Goal: Information Seeking & Learning: Learn about a topic

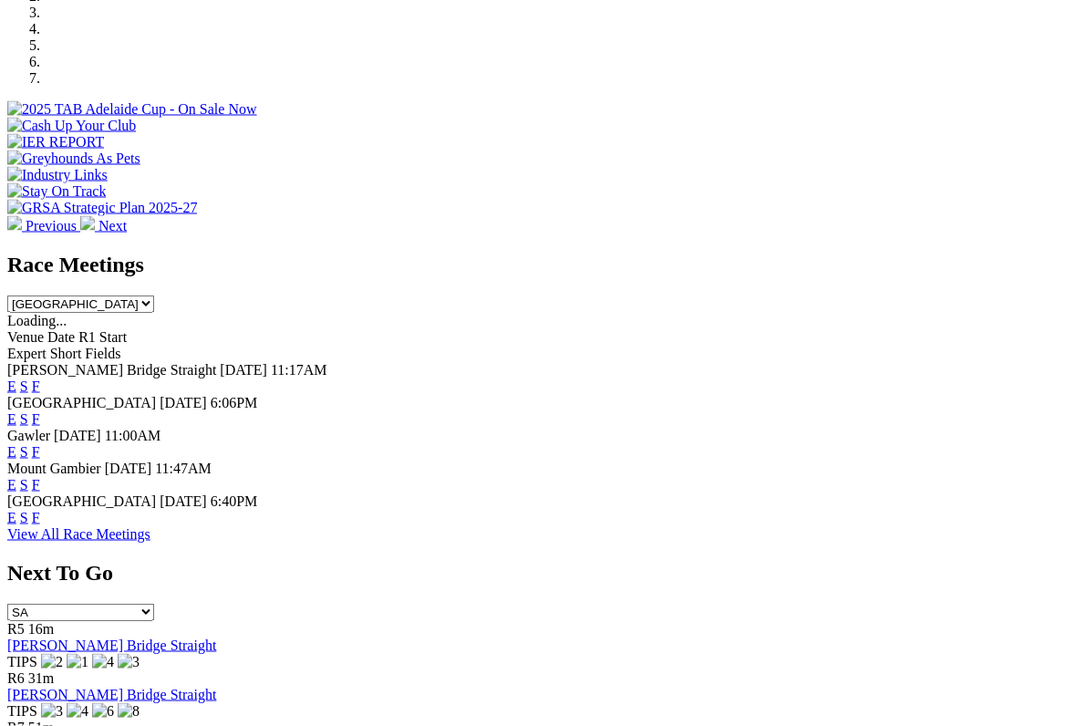
scroll to position [604, 0]
click at [40, 477] on link "F" at bounding box center [36, 484] width 8 height 15
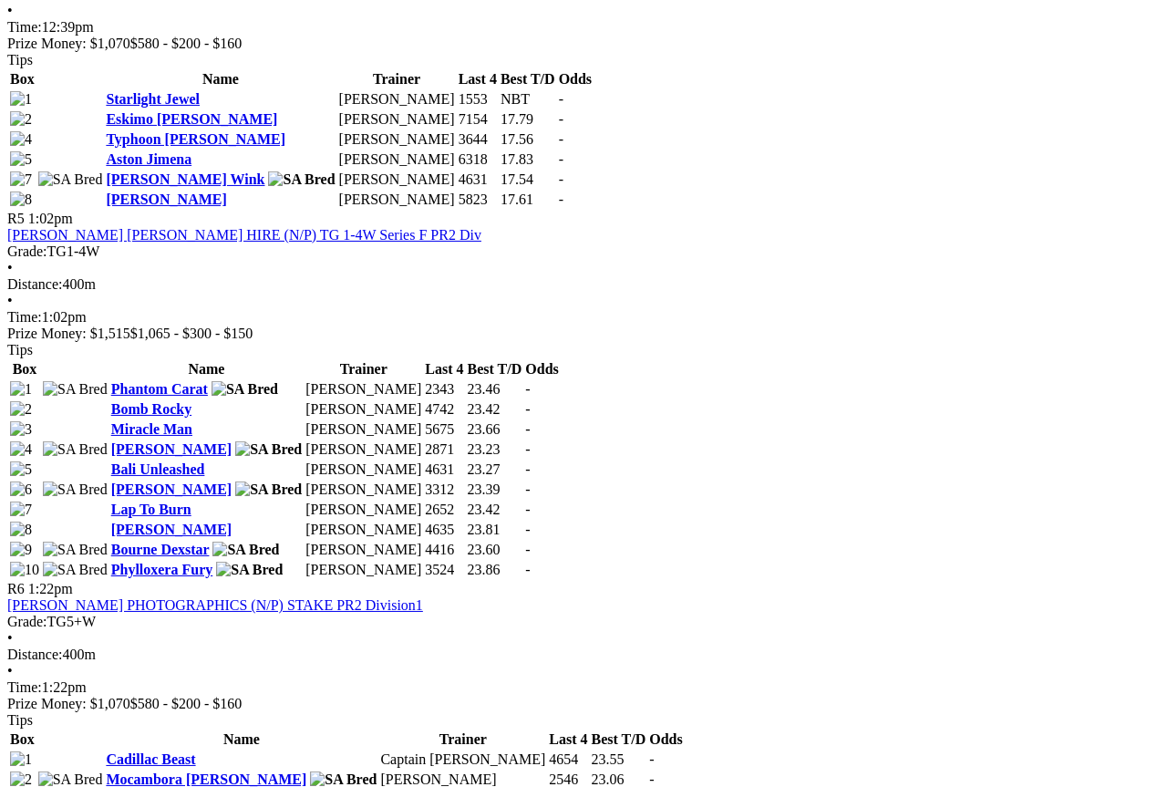
scroll to position [1992, 130]
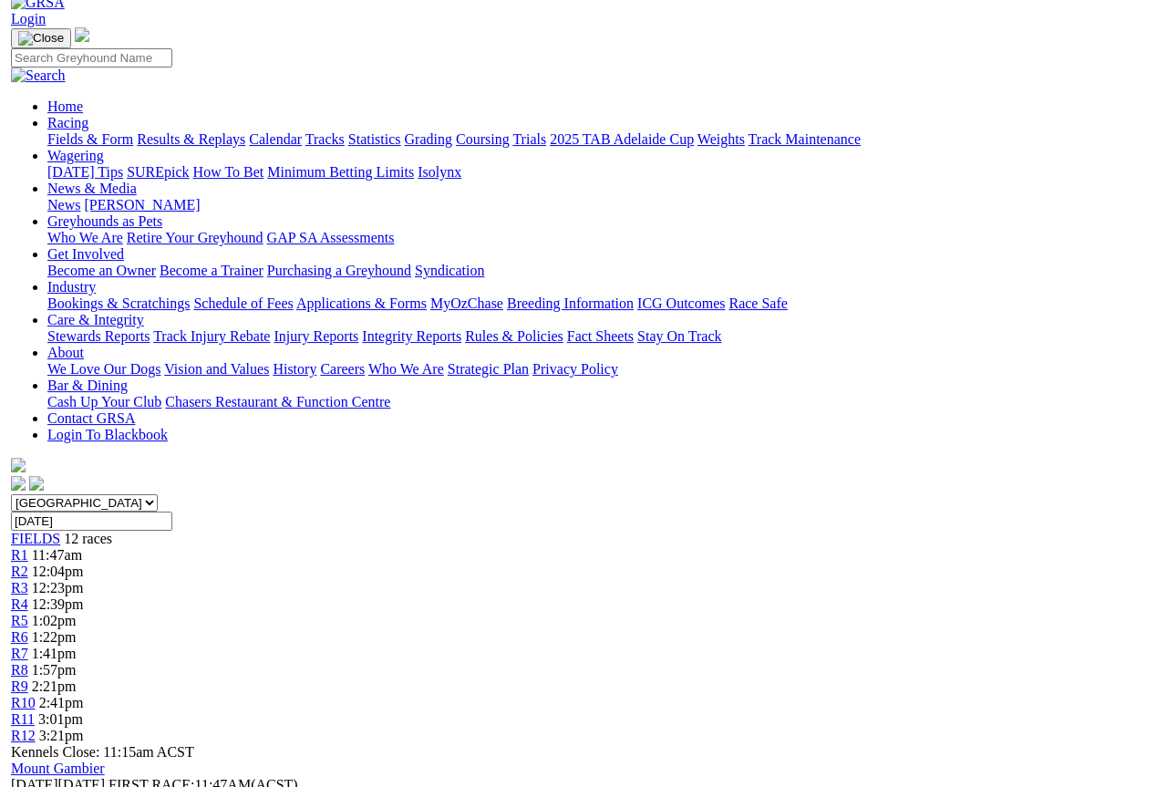
scroll to position [0, 0]
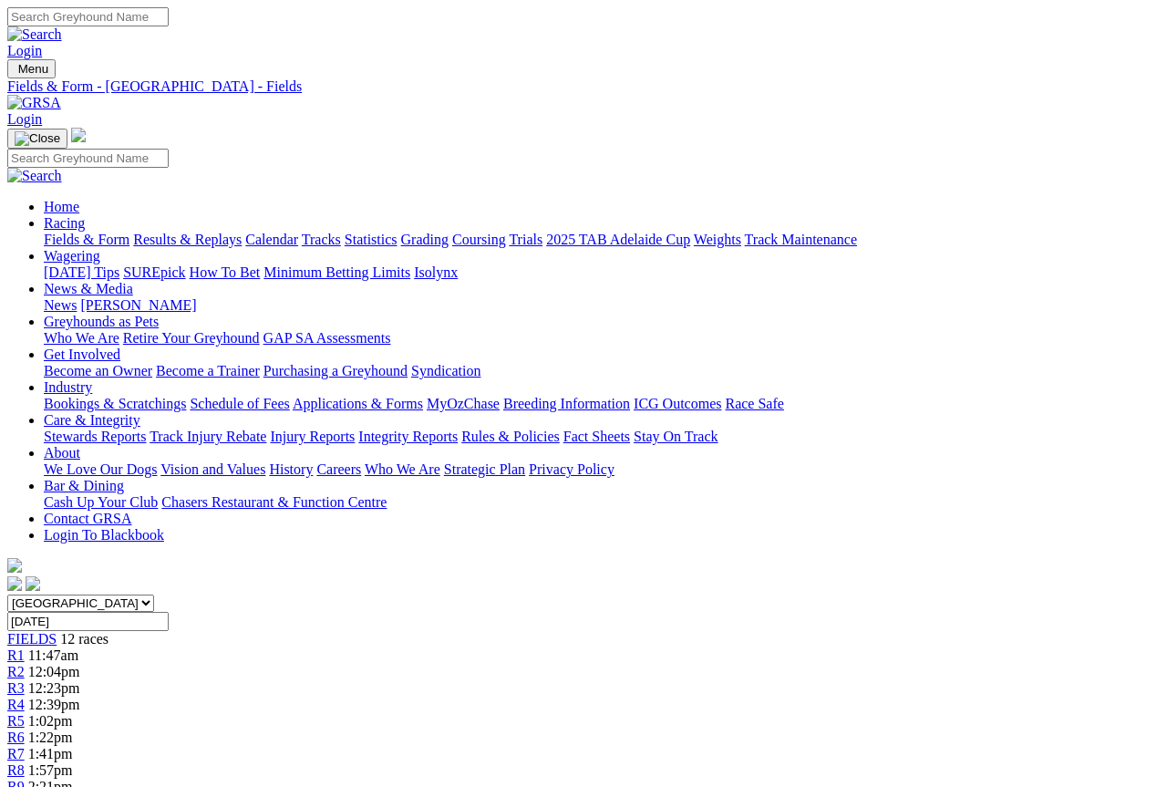
click at [76, 232] on link "Fields & Form" at bounding box center [87, 239] width 86 height 15
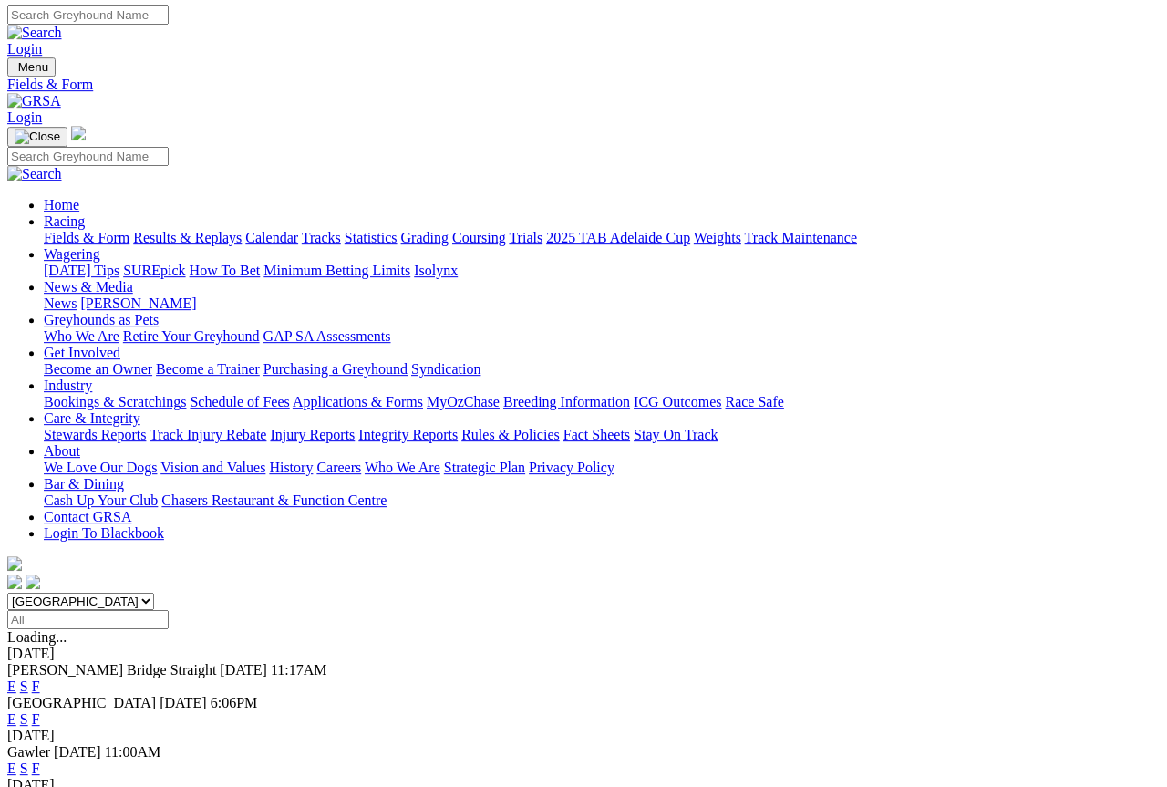
scroll to position [2, 0]
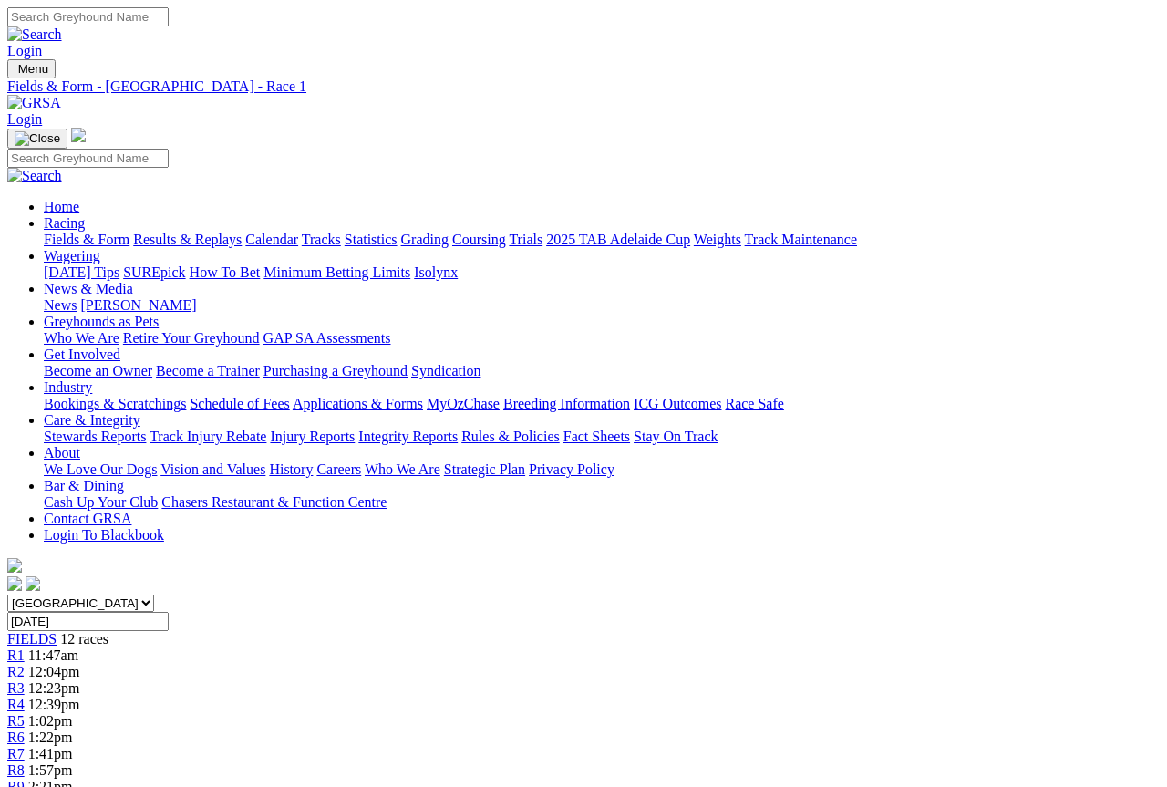
click at [50, 232] on link "Fields & Form" at bounding box center [87, 239] width 86 height 15
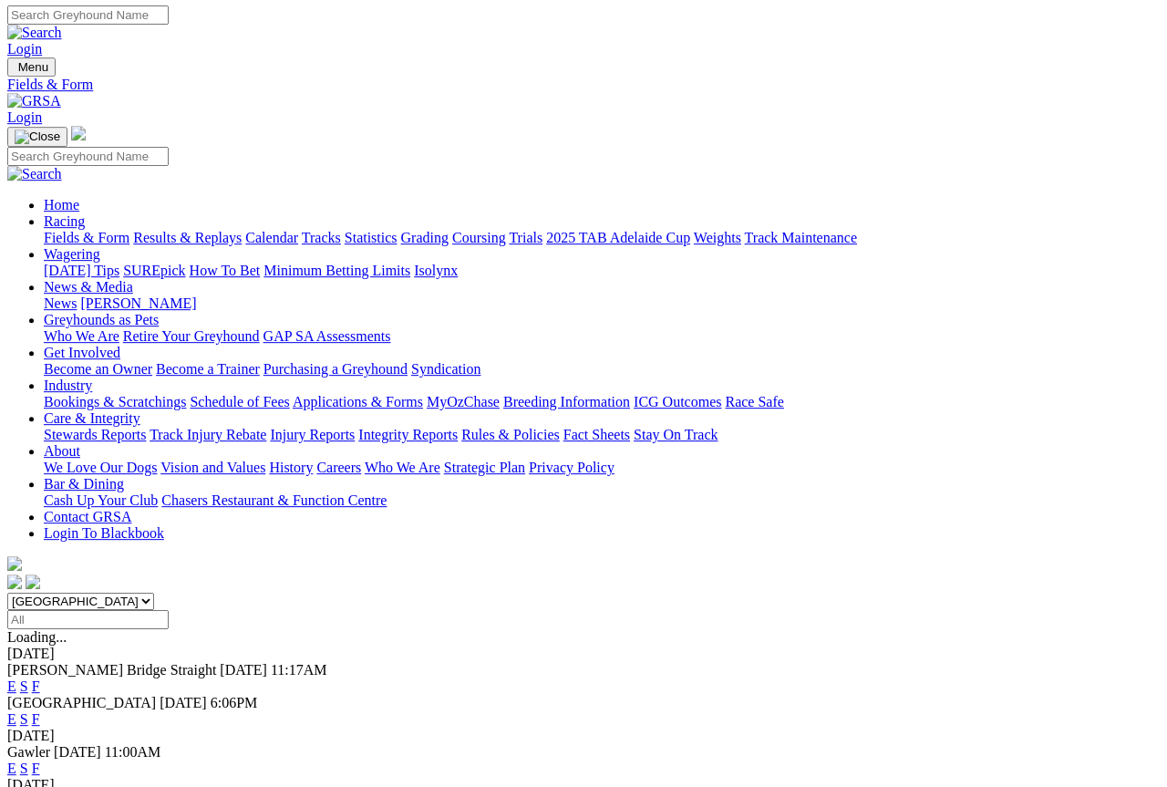
scroll to position [2, 0]
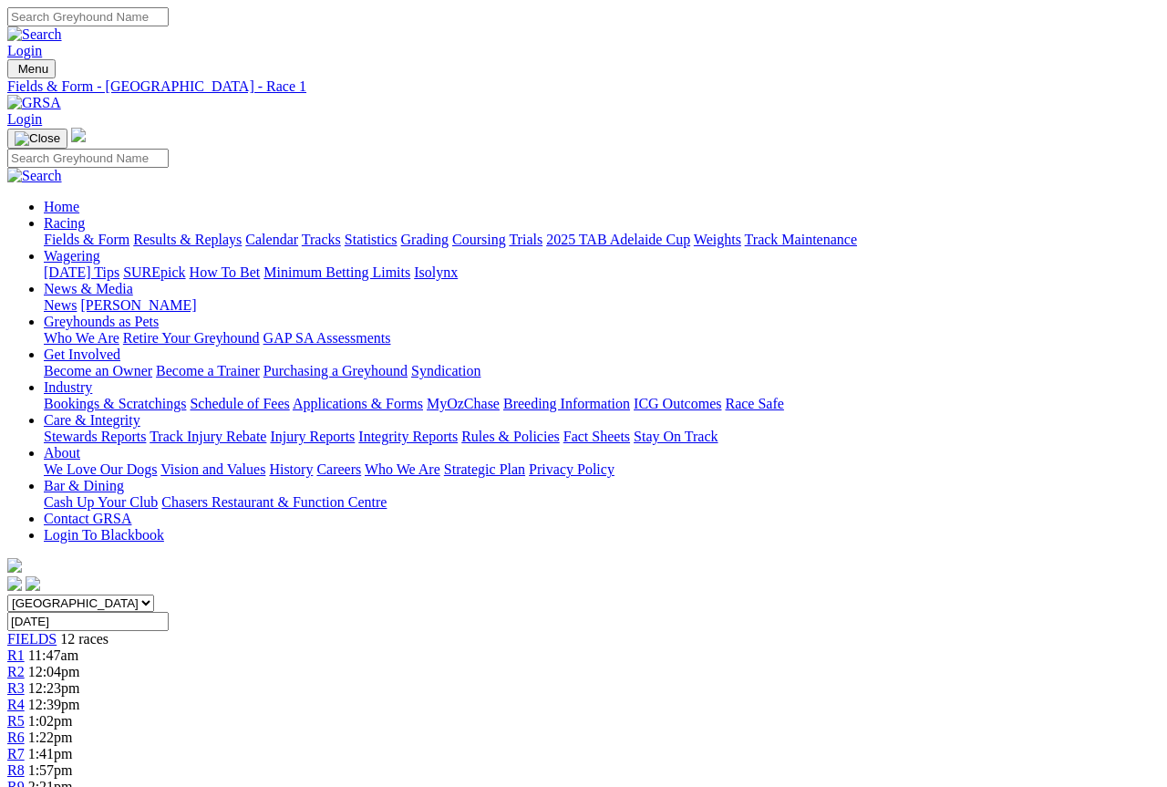
click at [25, 664] on span "R2" at bounding box center [15, 671] width 17 height 15
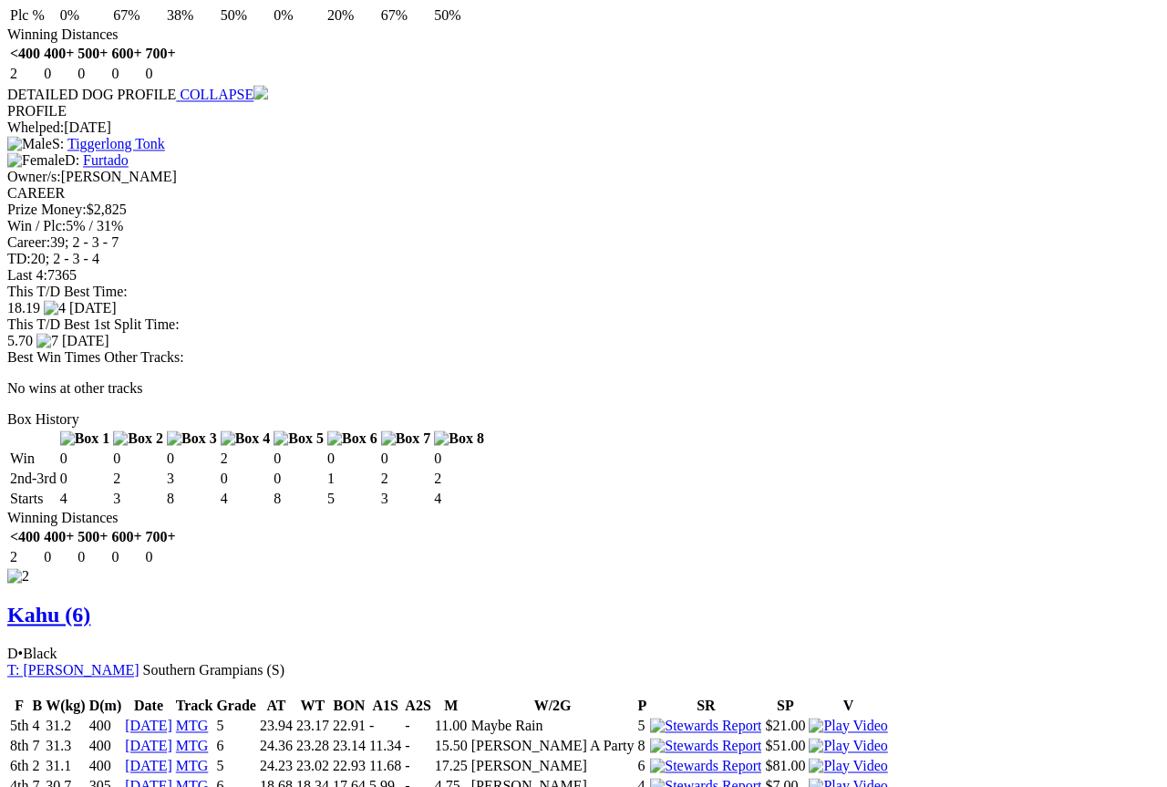
scroll to position [1720, 0]
